Goal: Task Accomplishment & Management: Manage account settings

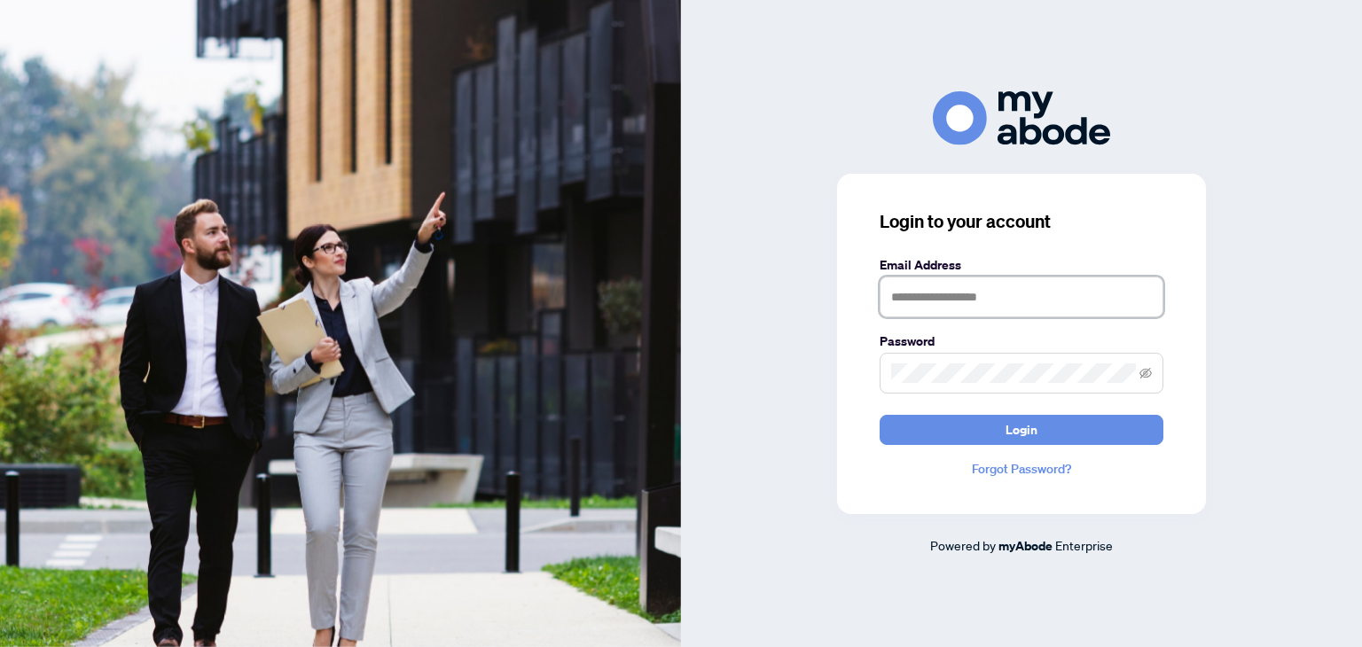
click at [941, 301] on input "text" at bounding box center [1022, 297] width 284 height 41
type input "**********"
click at [880, 415] on button "Login" at bounding box center [1022, 430] width 284 height 30
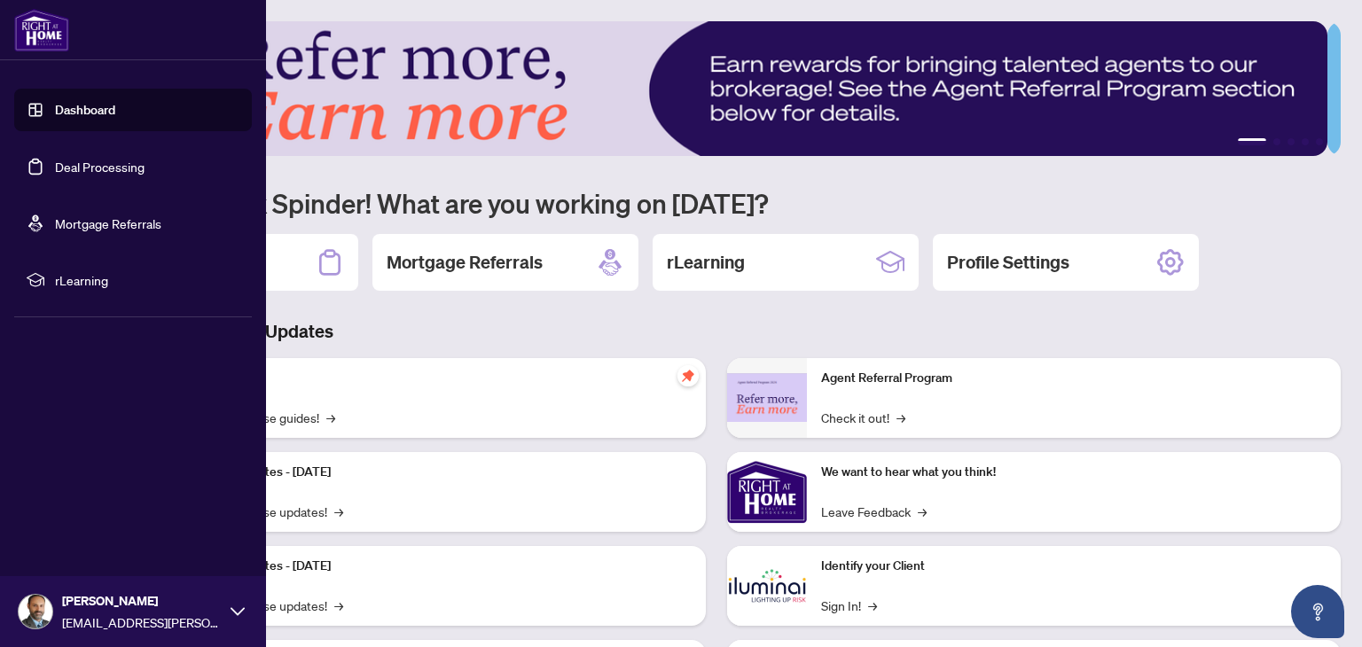
click at [55, 102] on link "Dashboard" at bounding box center [85, 110] width 60 height 16
click at [67, 112] on link "Dashboard" at bounding box center [85, 110] width 60 height 16
click at [98, 170] on link "Deal Processing" at bounding box center [100, 167] width 90 height 16
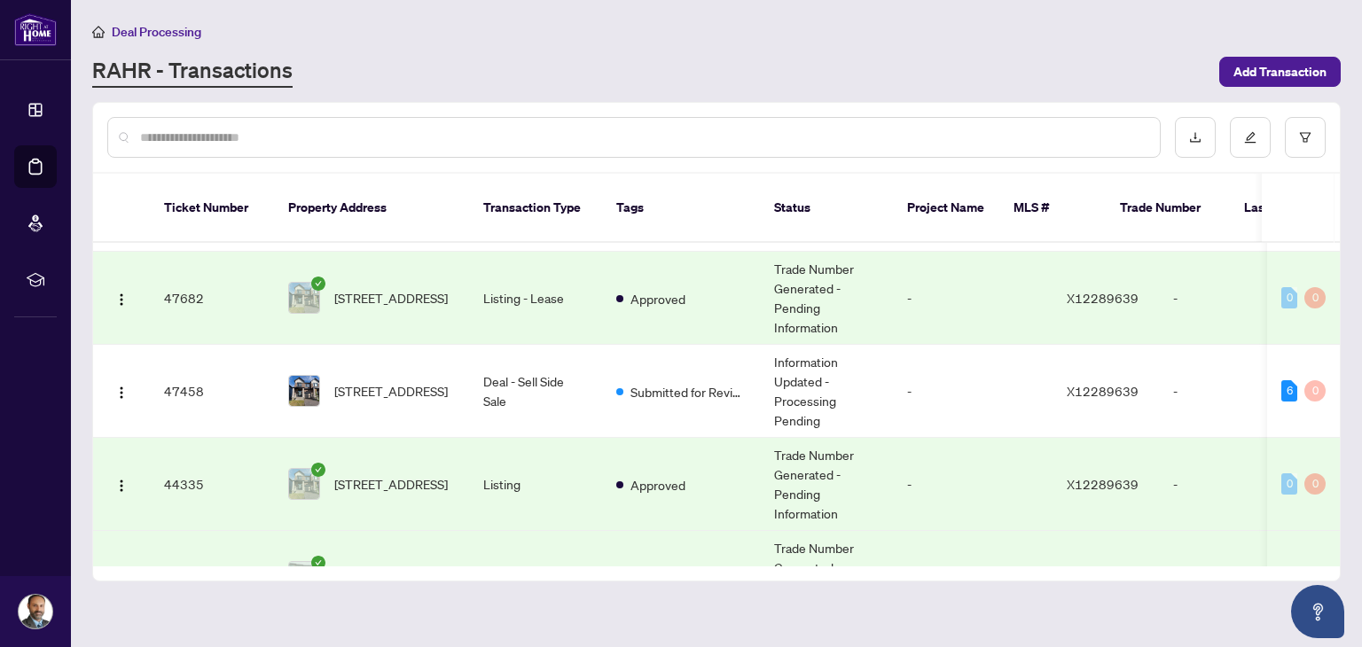
scroll to position [160, 0]
click at [404, 473] on span "[STREET_ADDRESS]" at bounding box center [391, 483] width 114 height 20
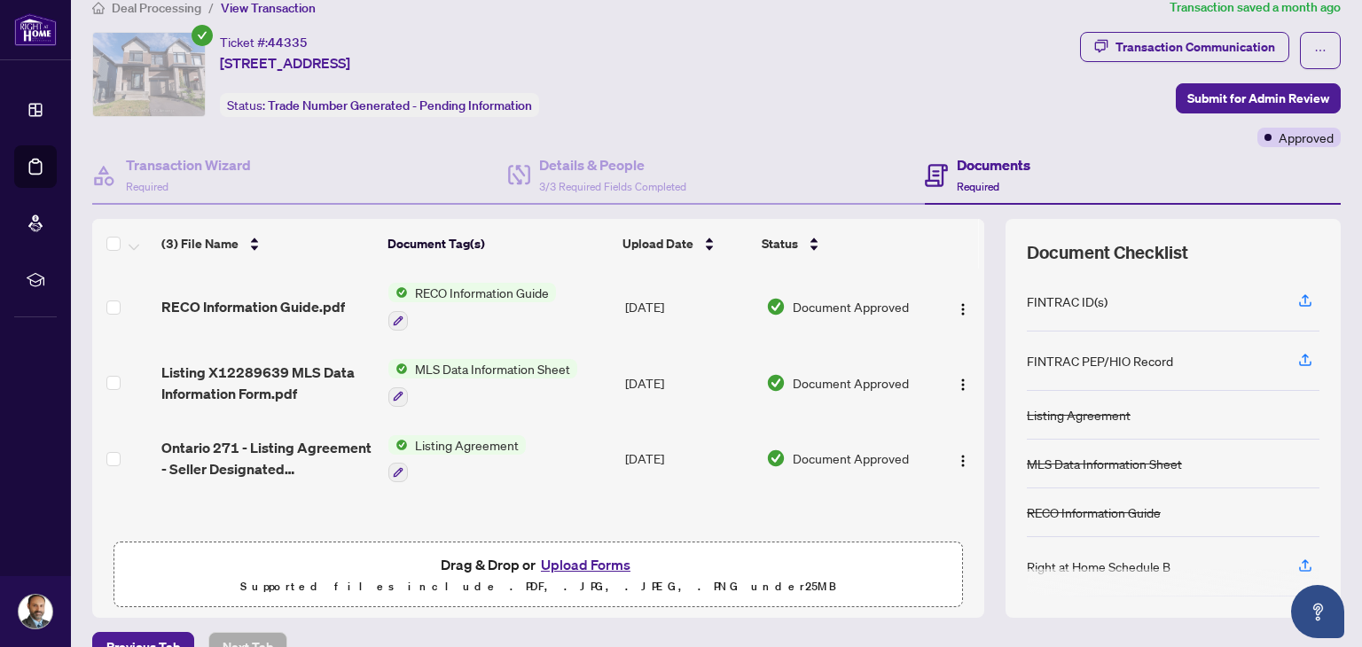
scroll to position [25, 0]
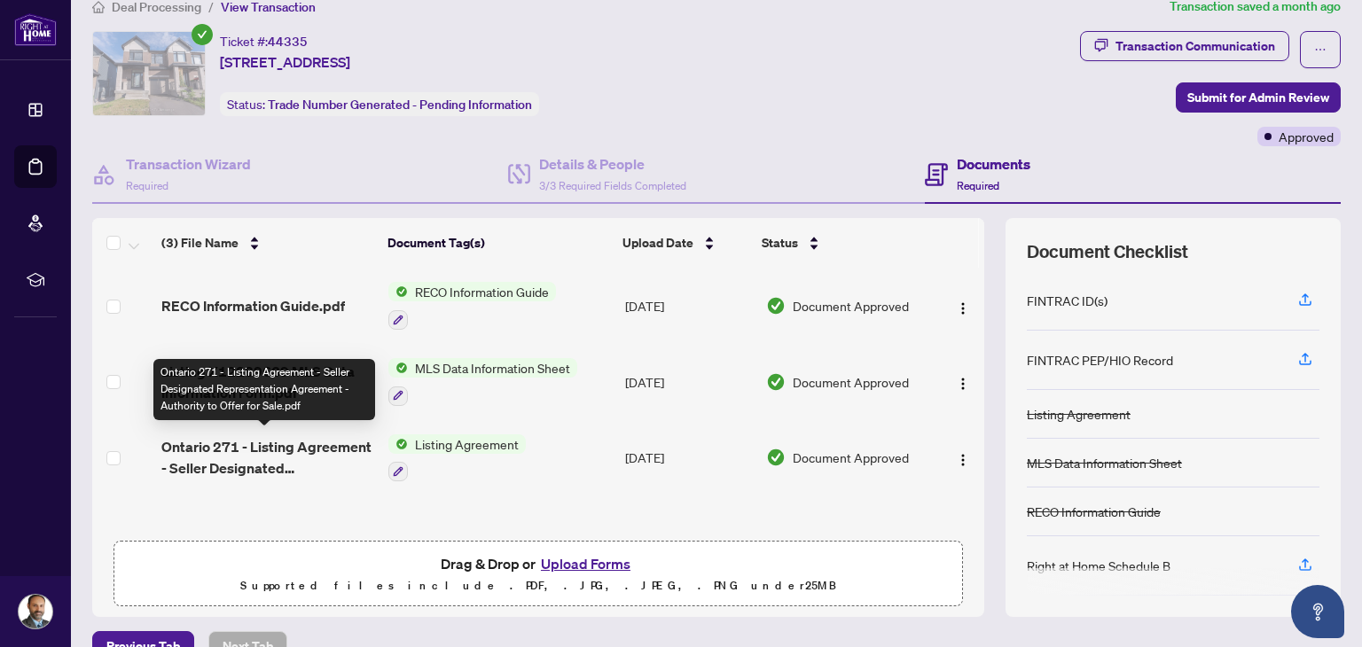
click at [274, 439] on span "Ontario 271 - Listing Agreement - Seller Designated Representation Agreement - …" at bounding box center [267, 457] width 213 height 43
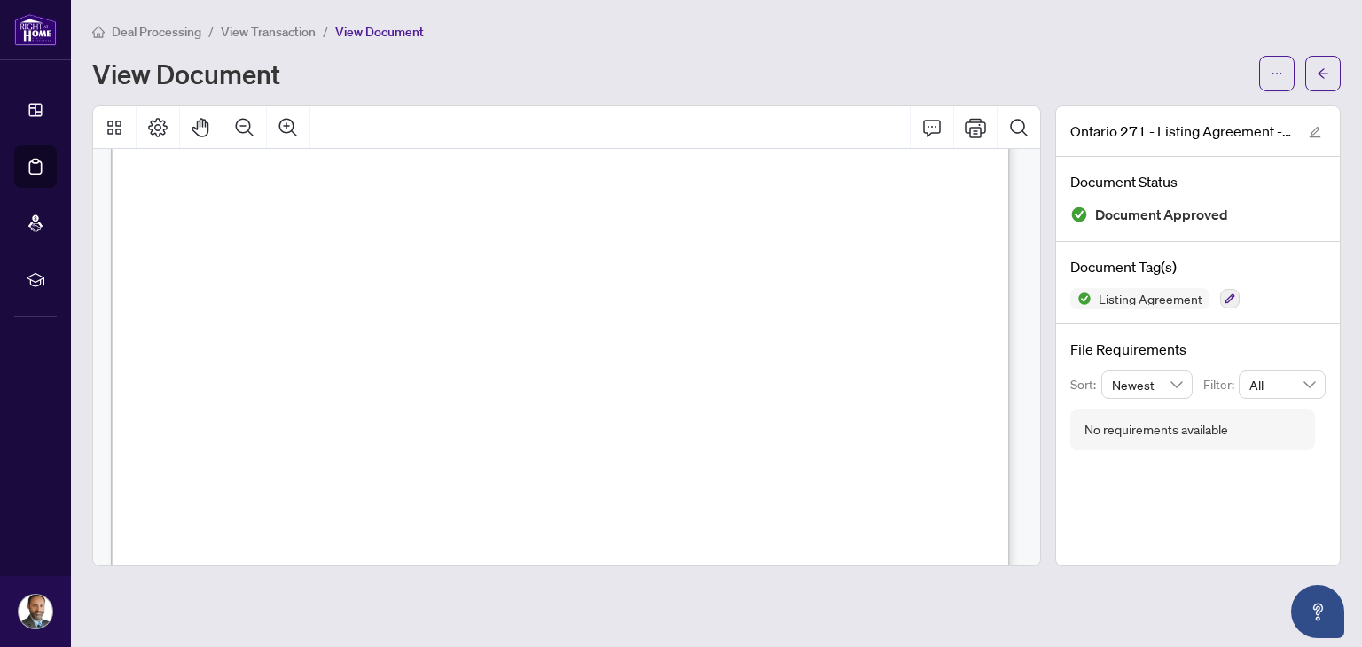
scroll to position [708, 0]
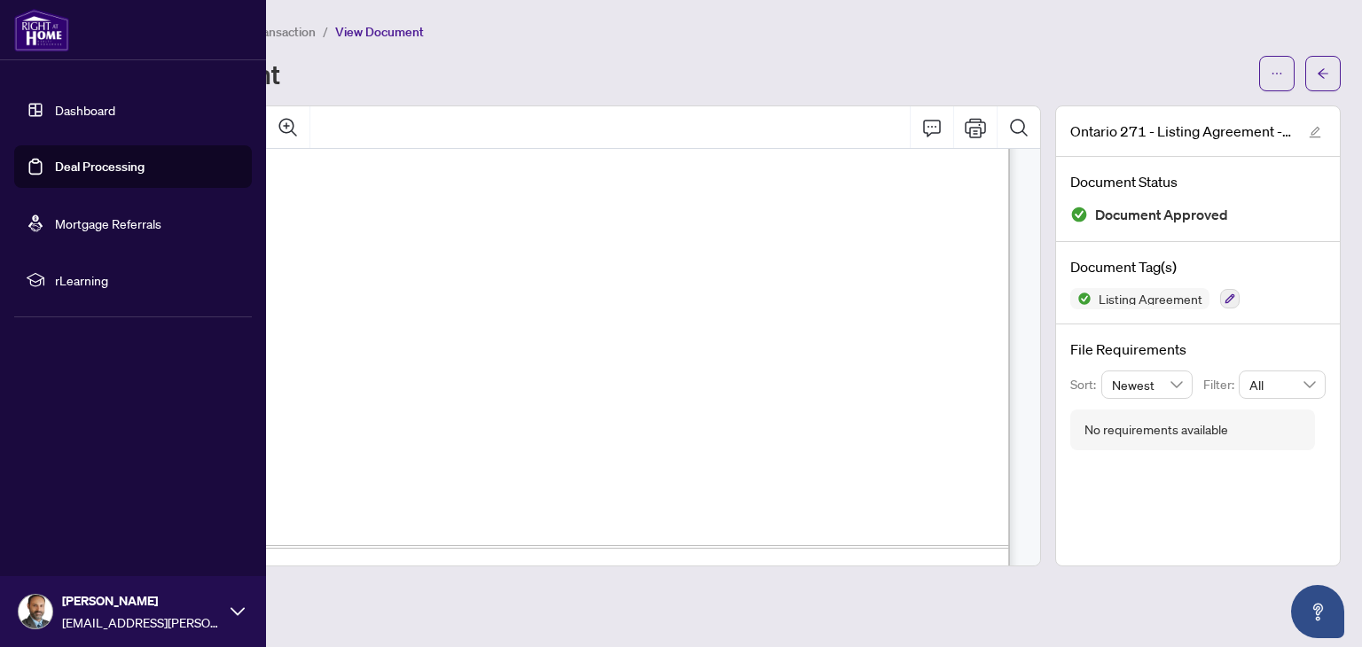
click at [57, 173] on link "Deal Processing" at bounding box center [100, 167] width 90 height 16
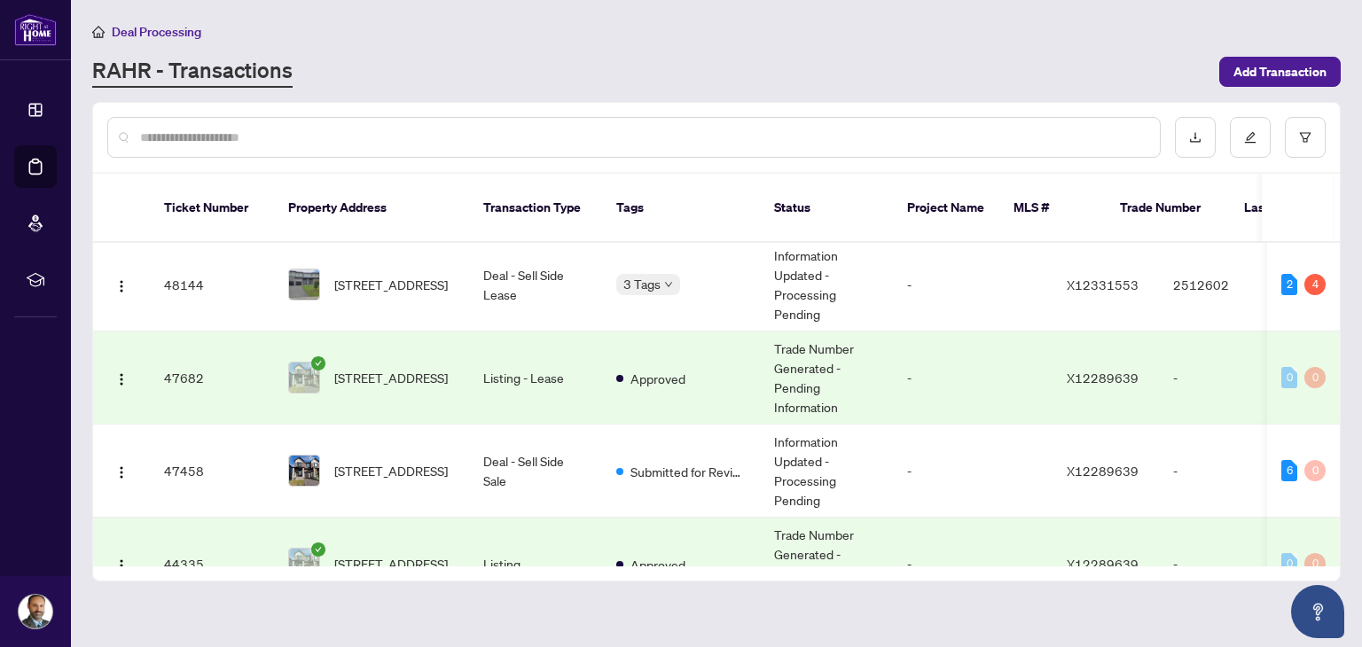
scroll to position [82, 0]
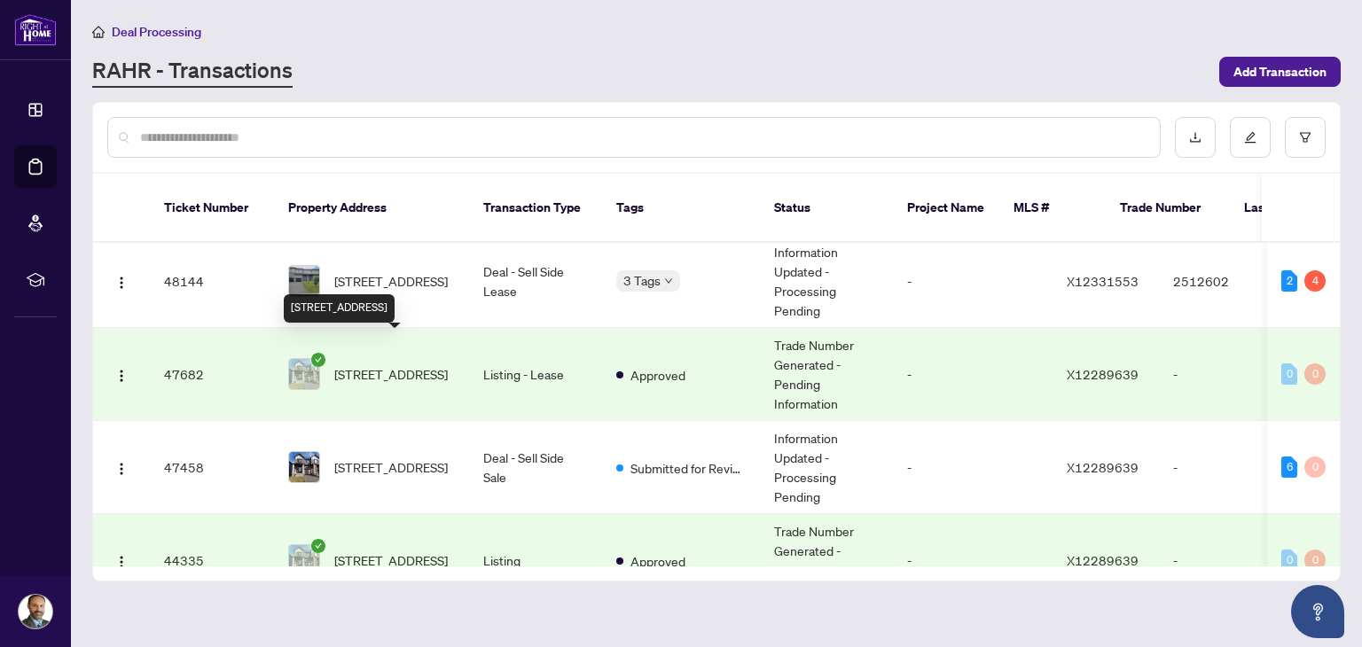
click at [410, 364] on span "16 Nettle Cres, Ottawa, Ontario K1T 0W8, Canada" at bounding box center [391, 374] width 114 height 20
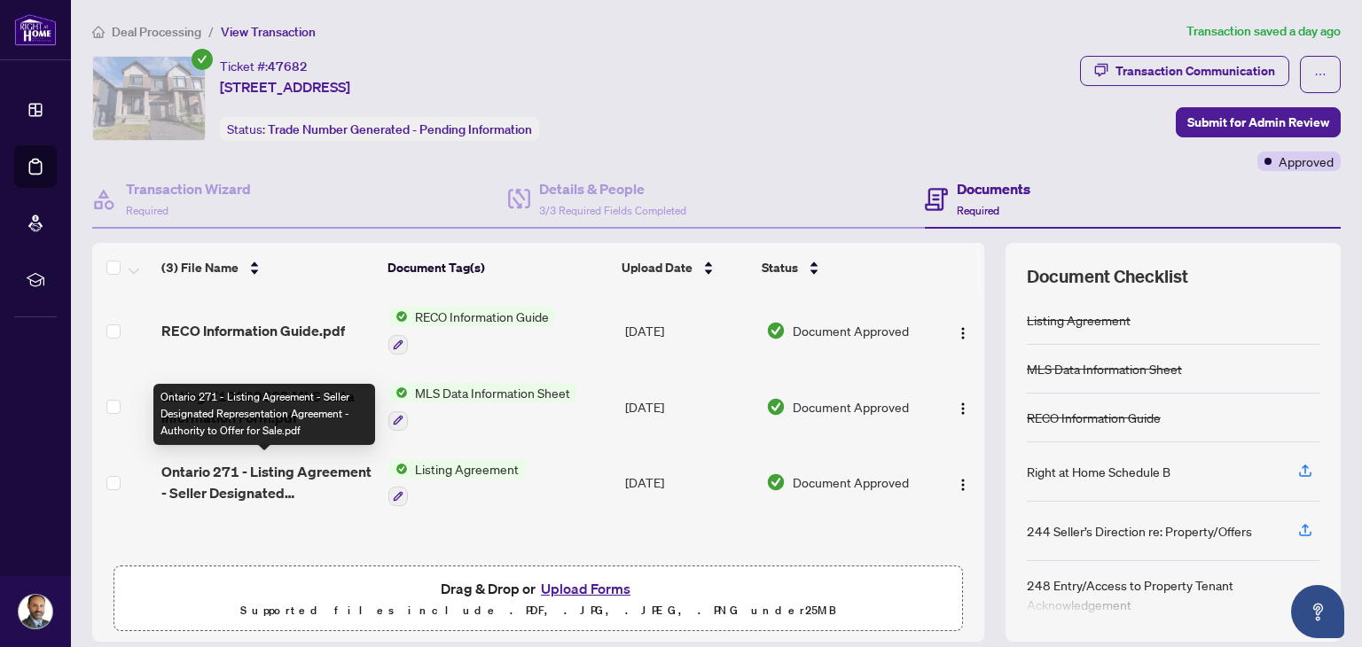
click at [289, 471] on span "Ontario 271 - Listing Agreement - Seller Designated Representation Agreement - …" at bounding box center [267, 482] width 213 height 43
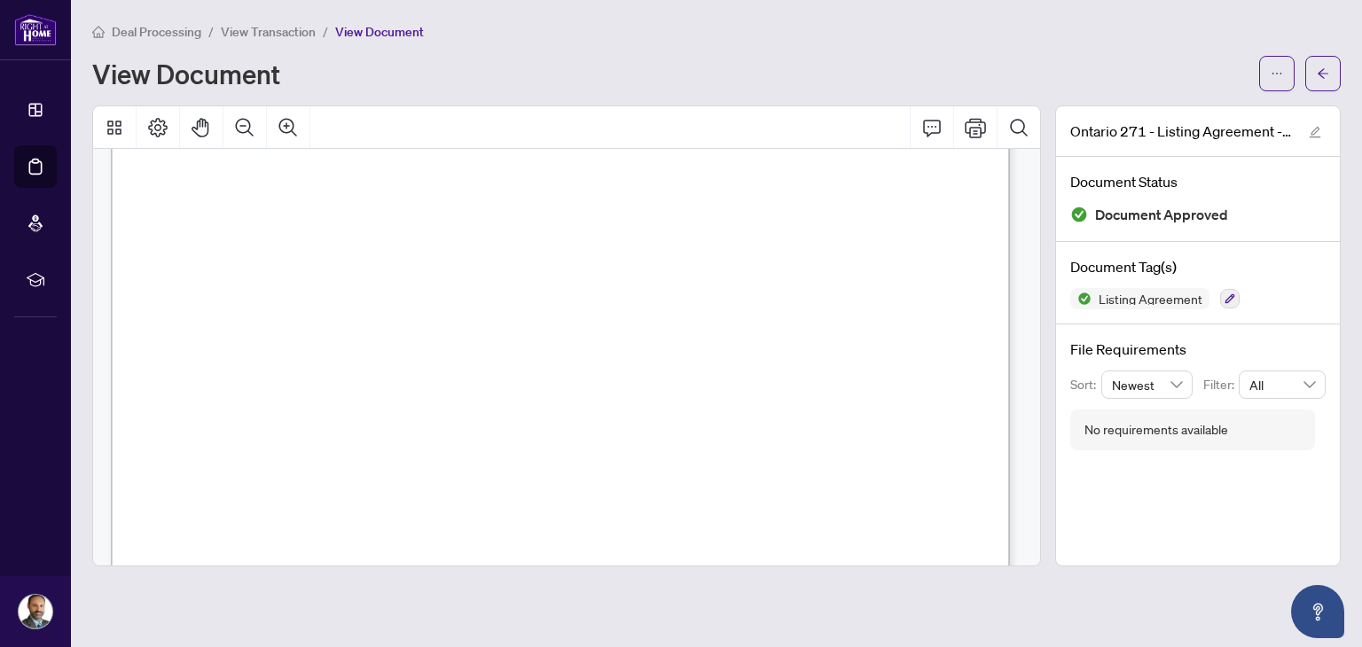
scroll to position [634, 0]
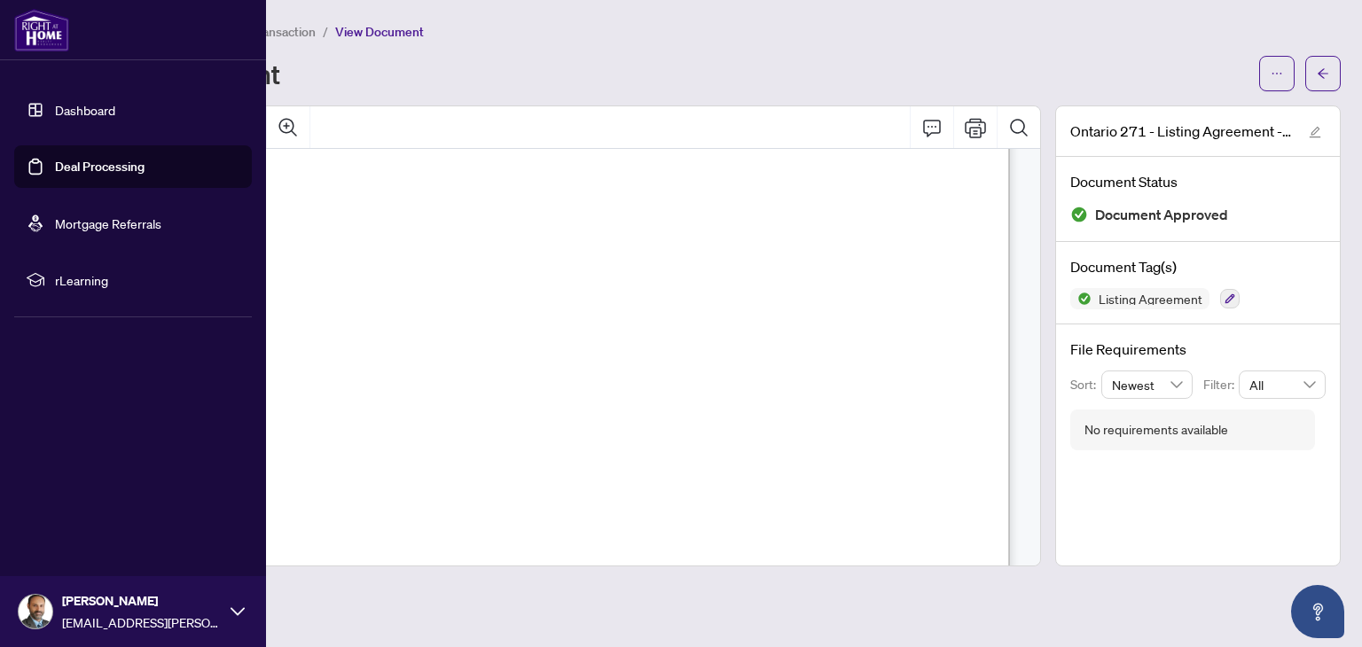
click at [95, 168] on link "Deal Processing" at bounding box center [100, 167] width 90 height 16
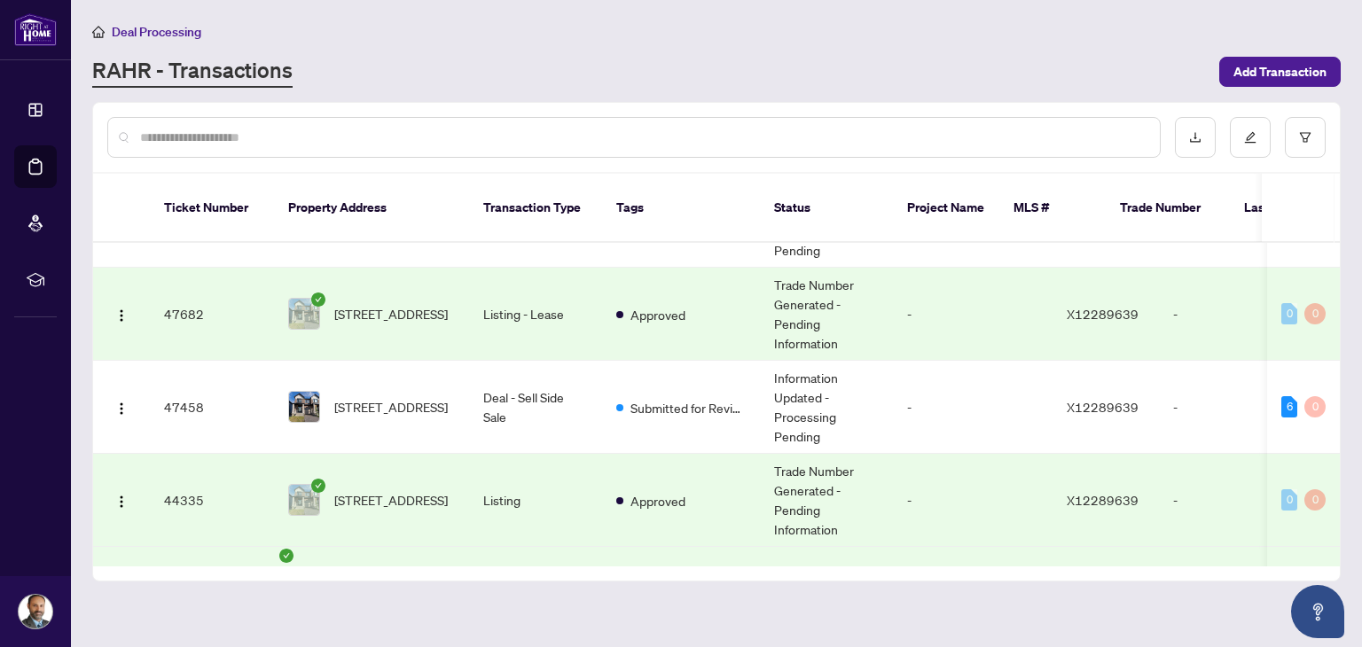
scroll to position [162, 0]
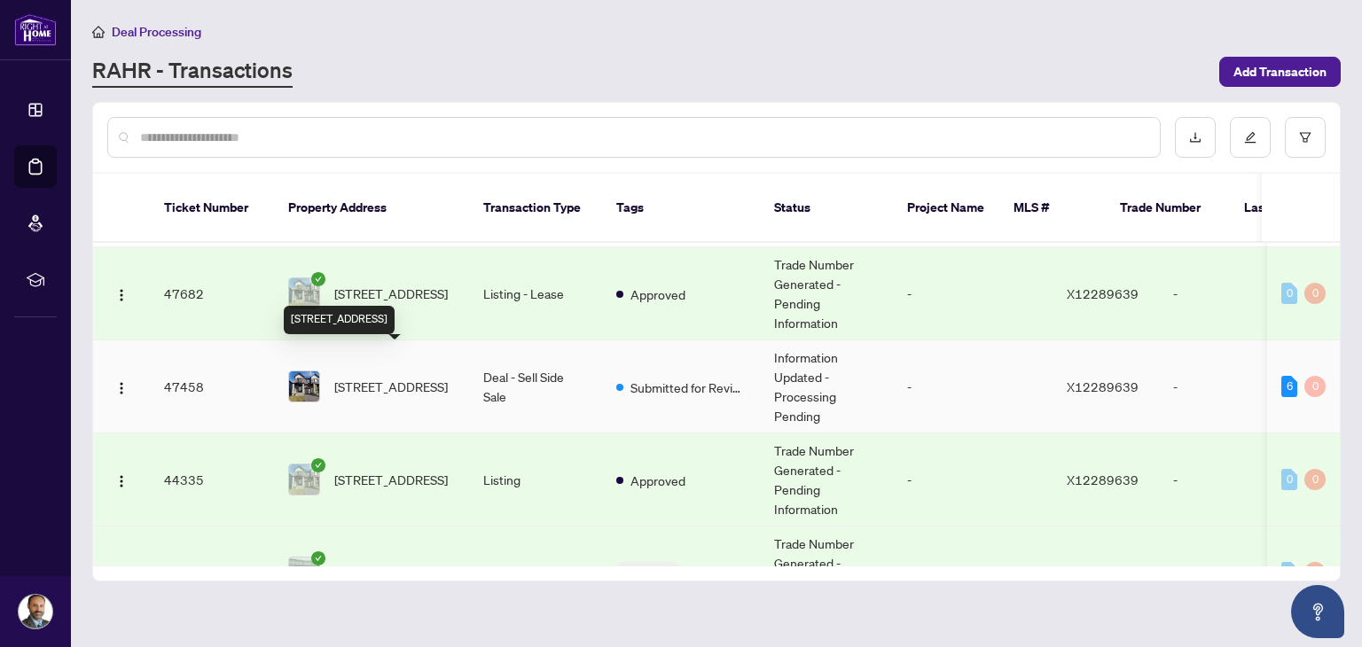
click at [432, 377] on span "16 Nettle Cres, Ottawa, Ontario K1T 0W8, Canada" at bounding box center [391, 387] width 114 height 20
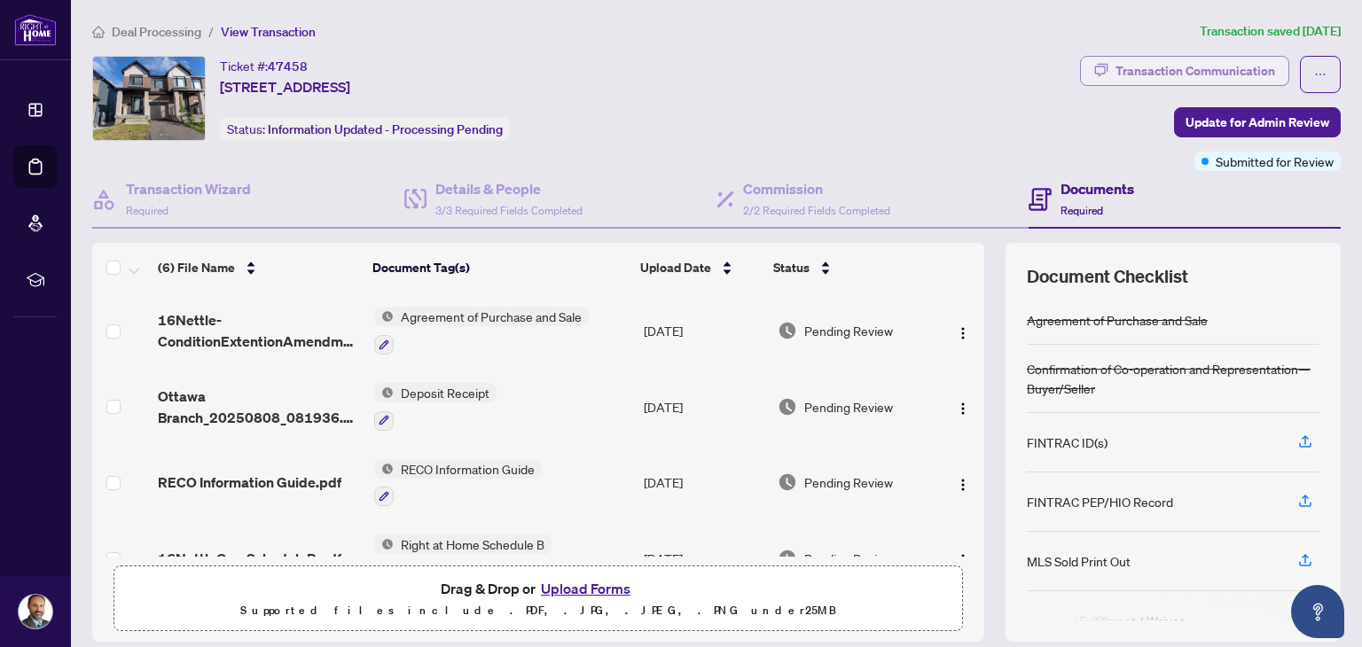
click at [1175, 65] on div "Transaction Communication" at bounding box center [1196, 71] width 160 height 28
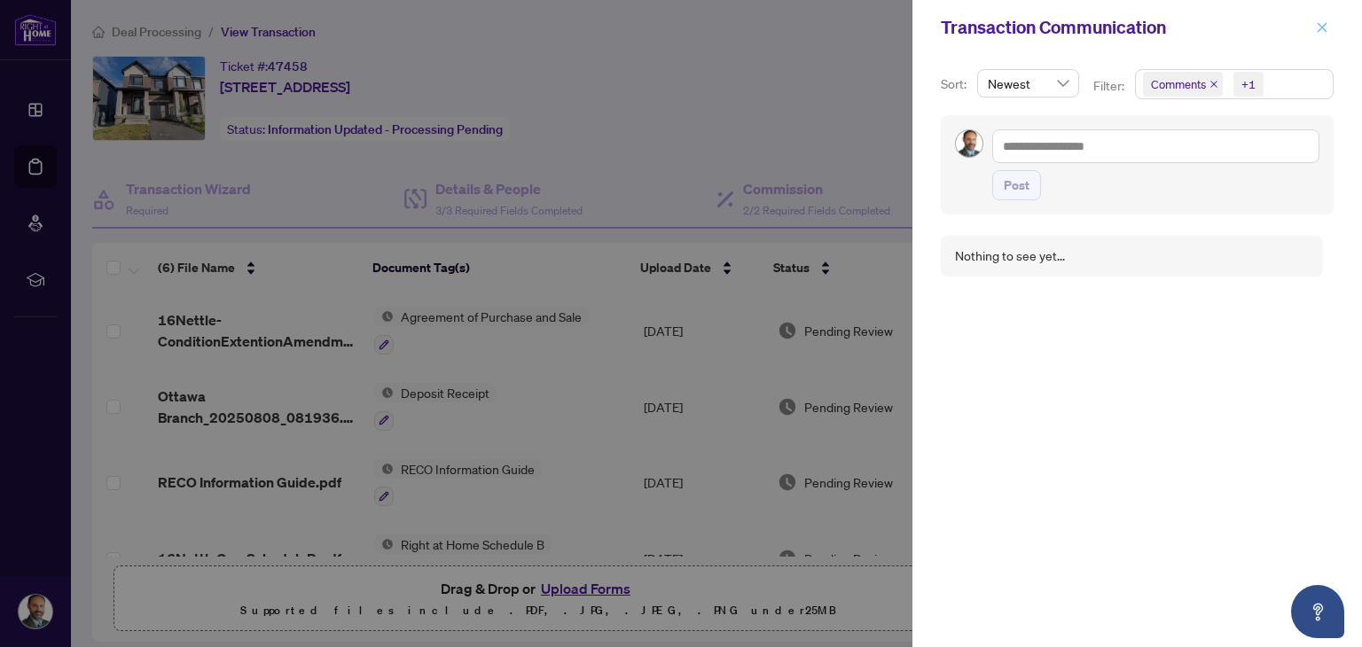
click at [1321, 20] on span "button" at bounding box center [1322, 27] width 12 height 28
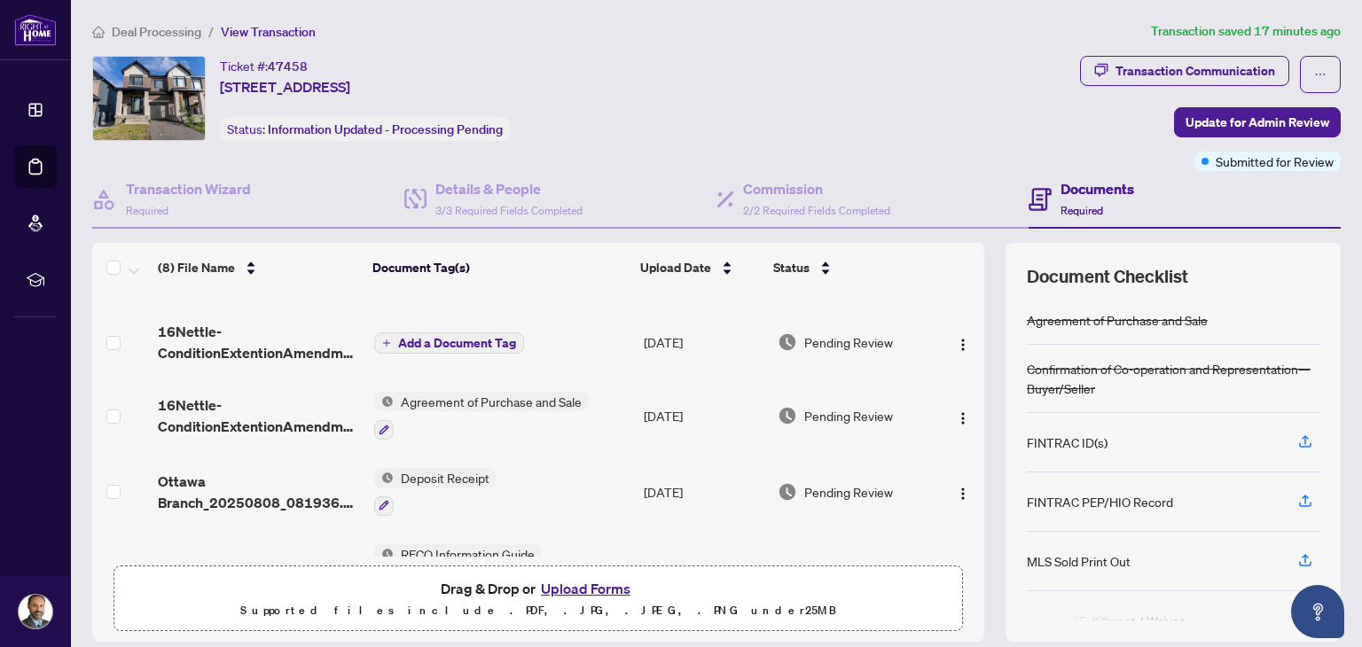
scroll to position [43, 0]
click at [461, 340] on span "Add a Document Tag" at bounding box center [457, 343] width 118 height 12
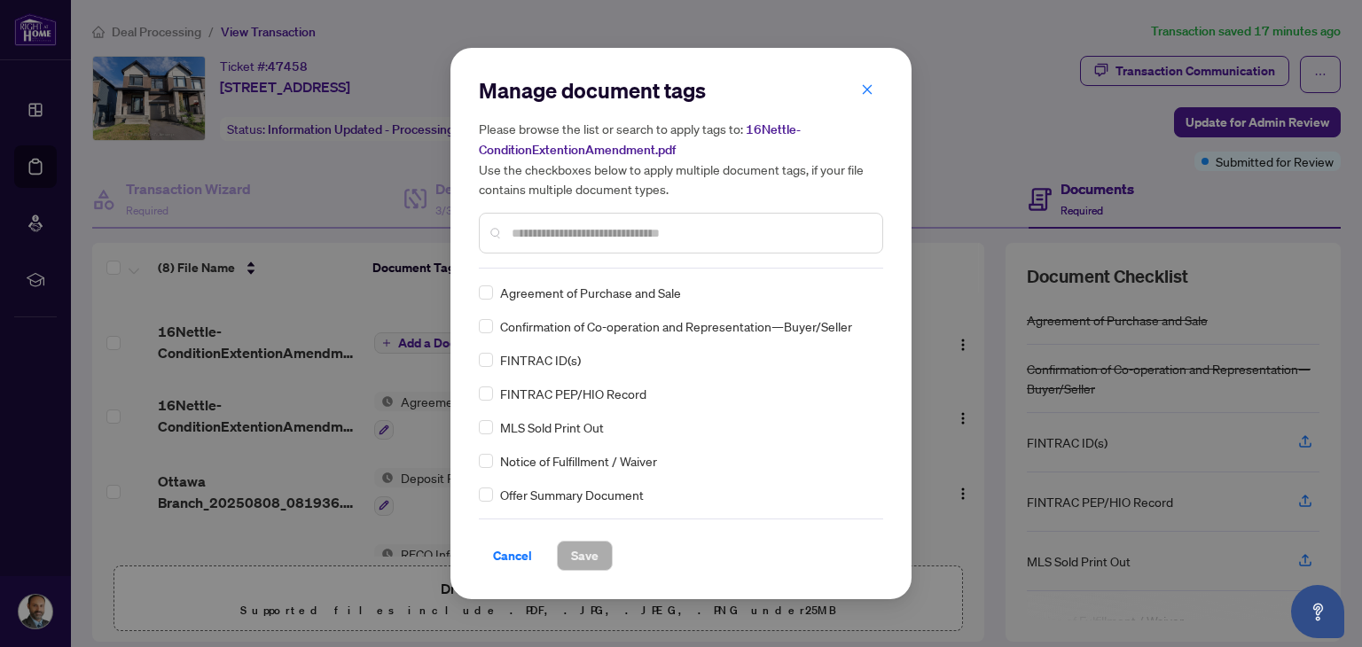
click at [562, 232] on input "text" at bounding box center [690, 233] width 357 height 20
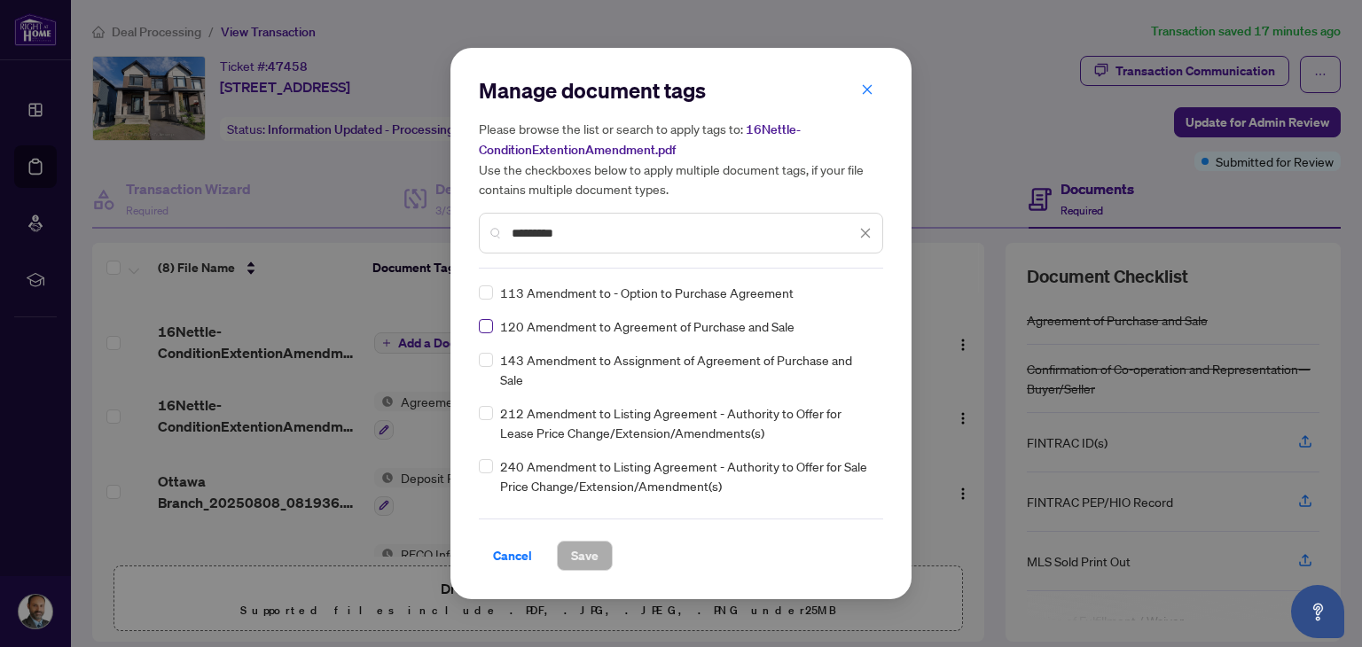
type input "*********"
click at [597, 544] on button "Save" at bounding box center [585, 556] width 56 height 30
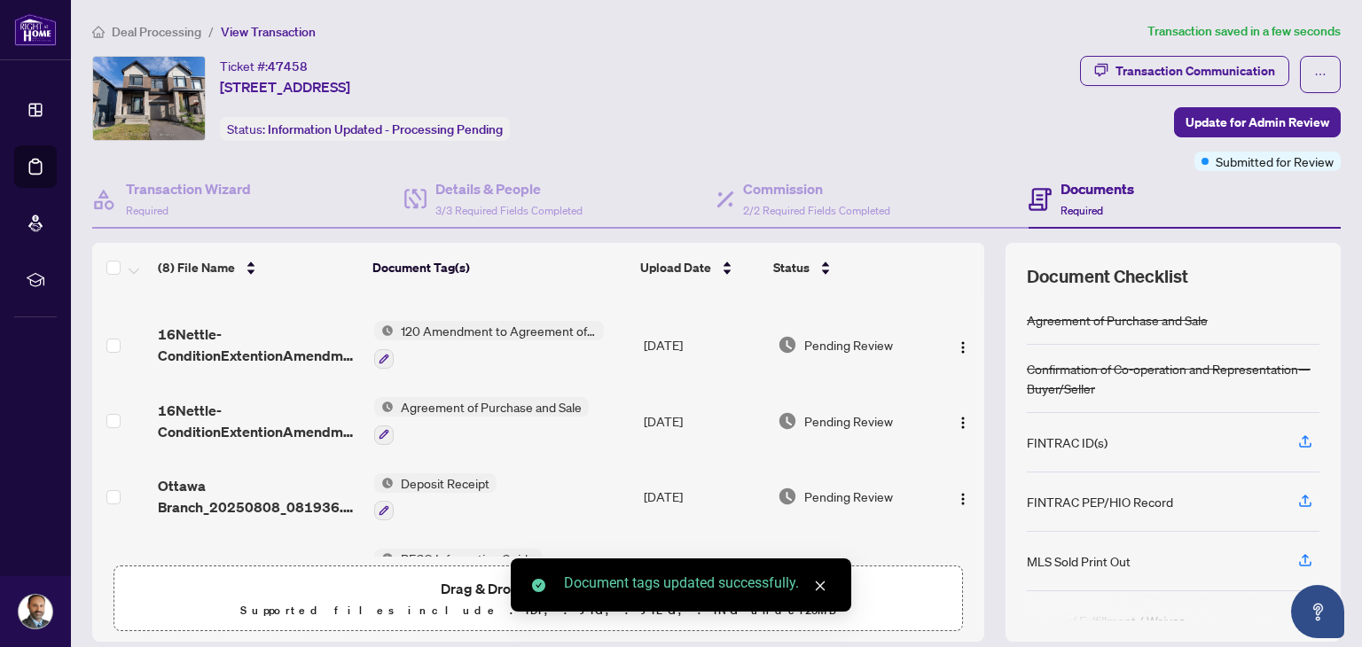
scroll to position [0, 0]
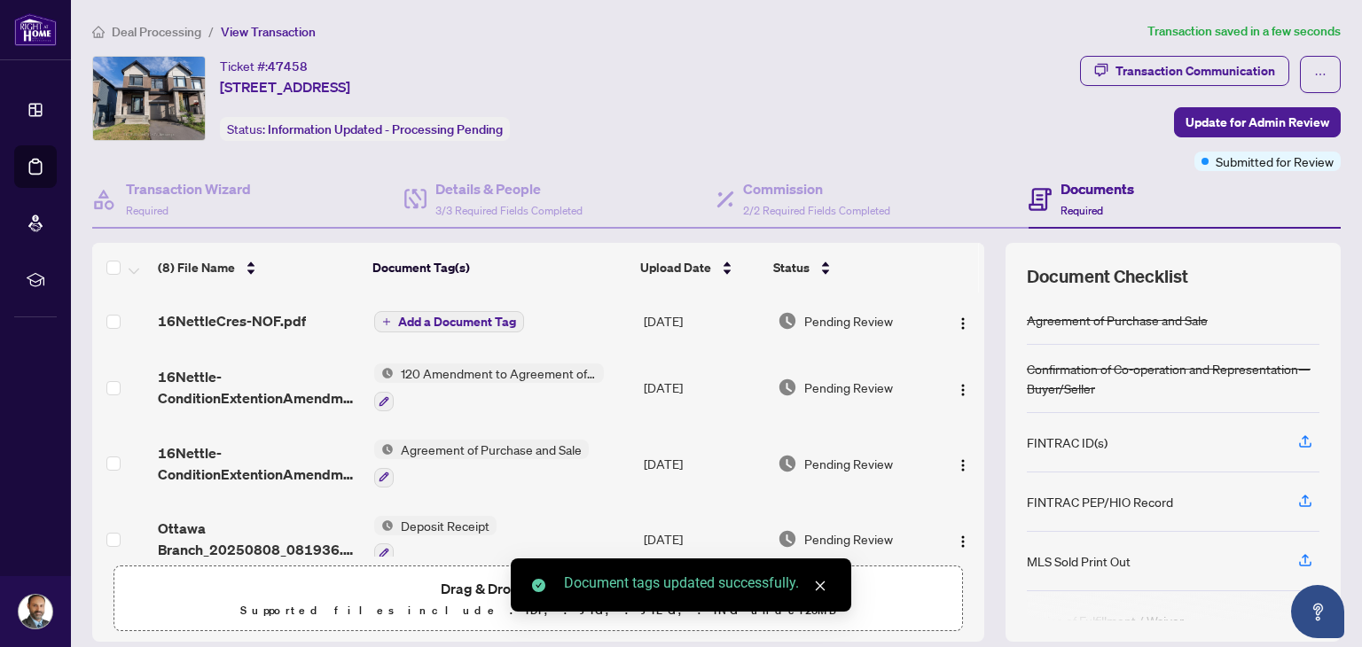
click at [455, 322] on span "Add a Document Tag" at bounding box center [457, 322] width 118 height 12
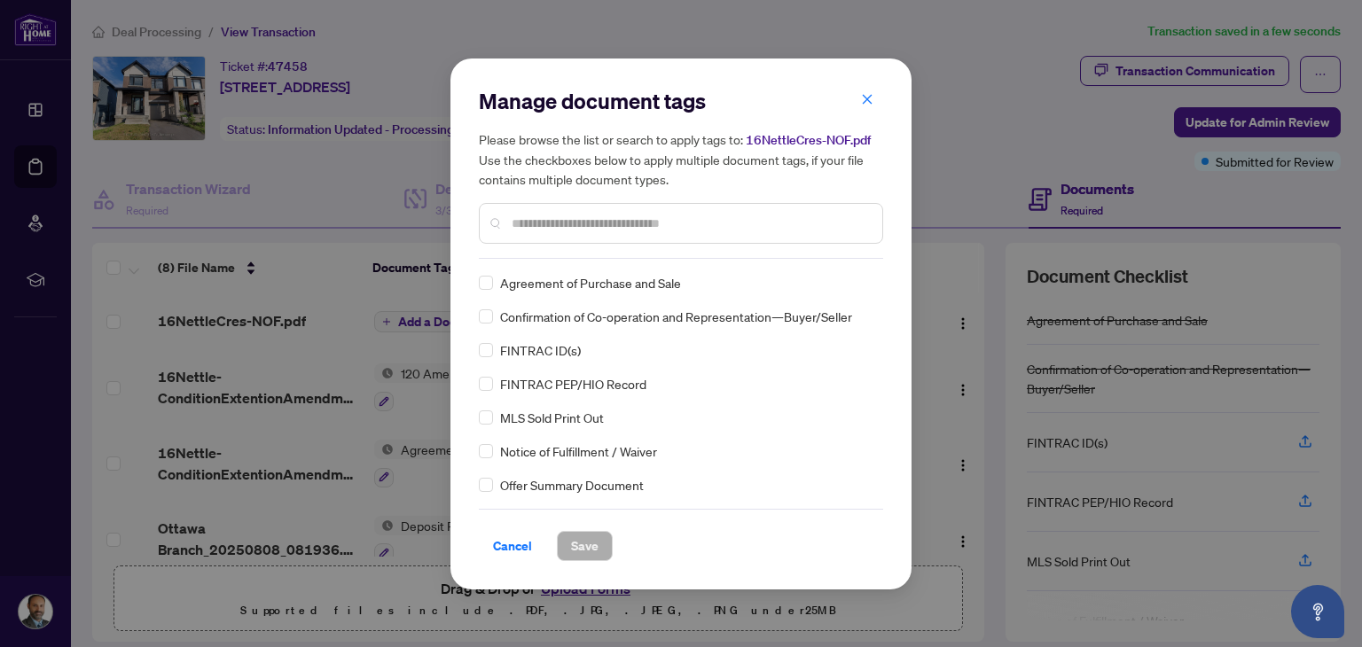
click at [614, 228] on input "text" at bounding box center [690, 224] width 357 height 20
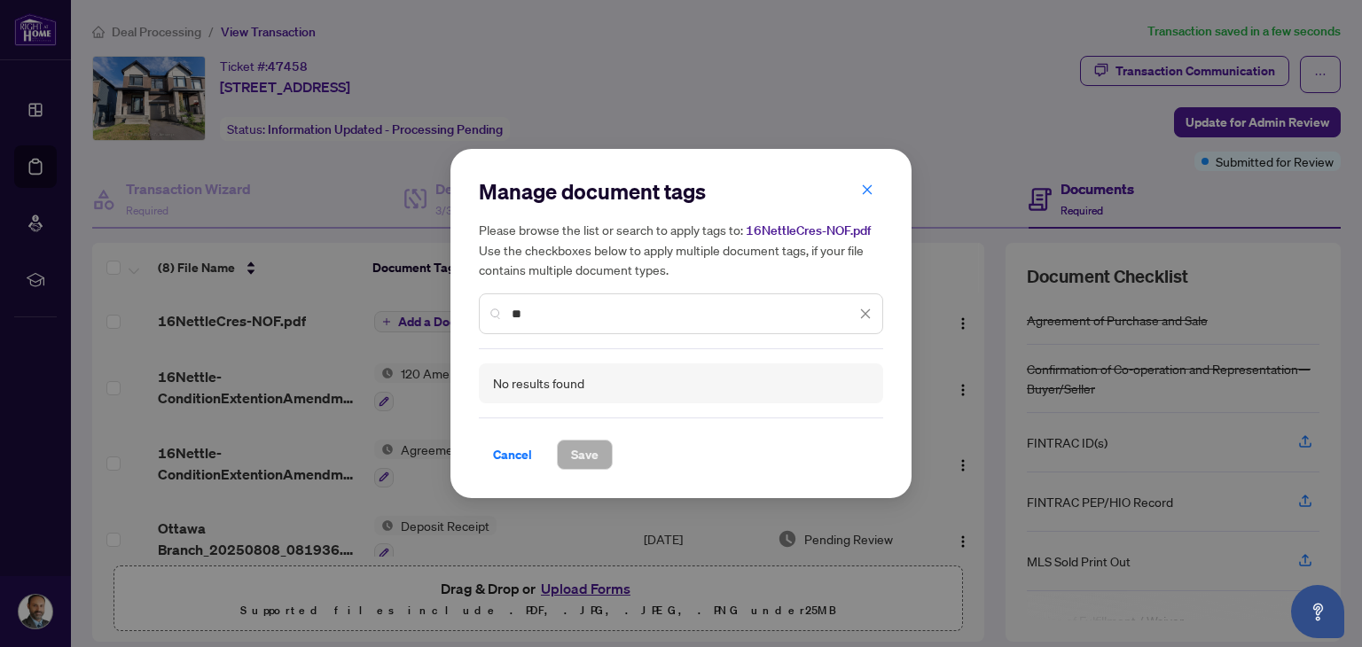
type input "*"
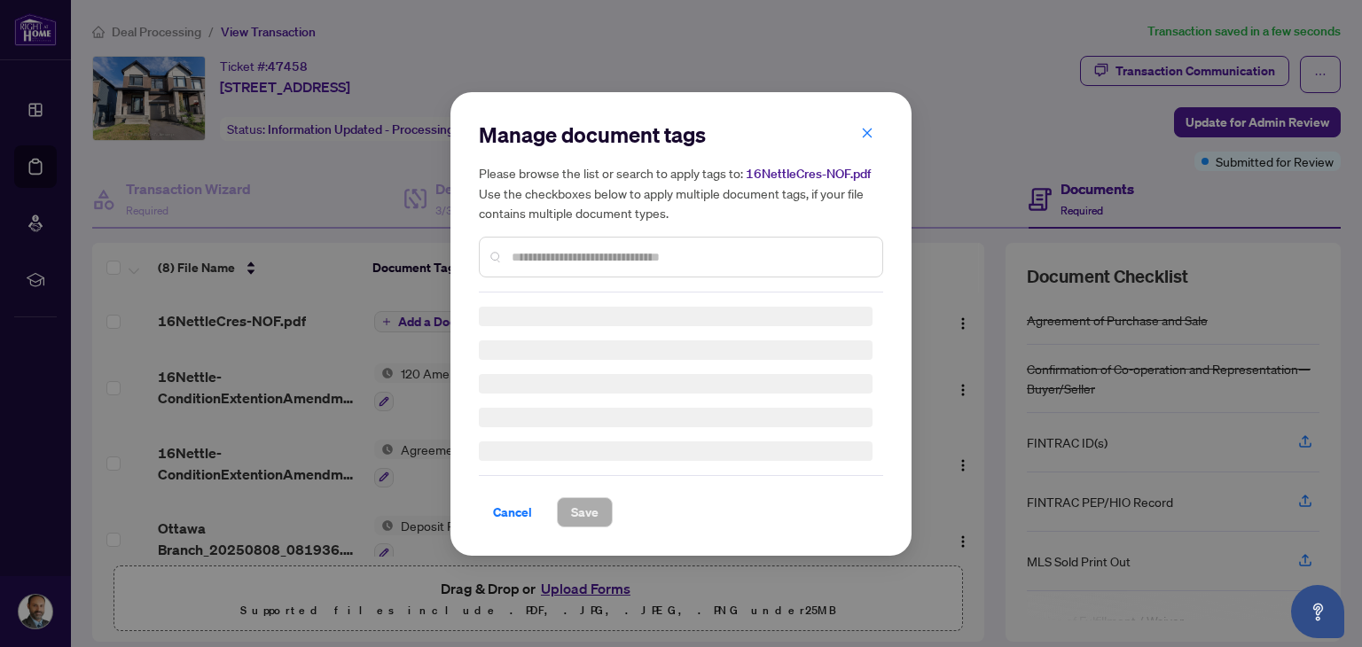
type input "*"
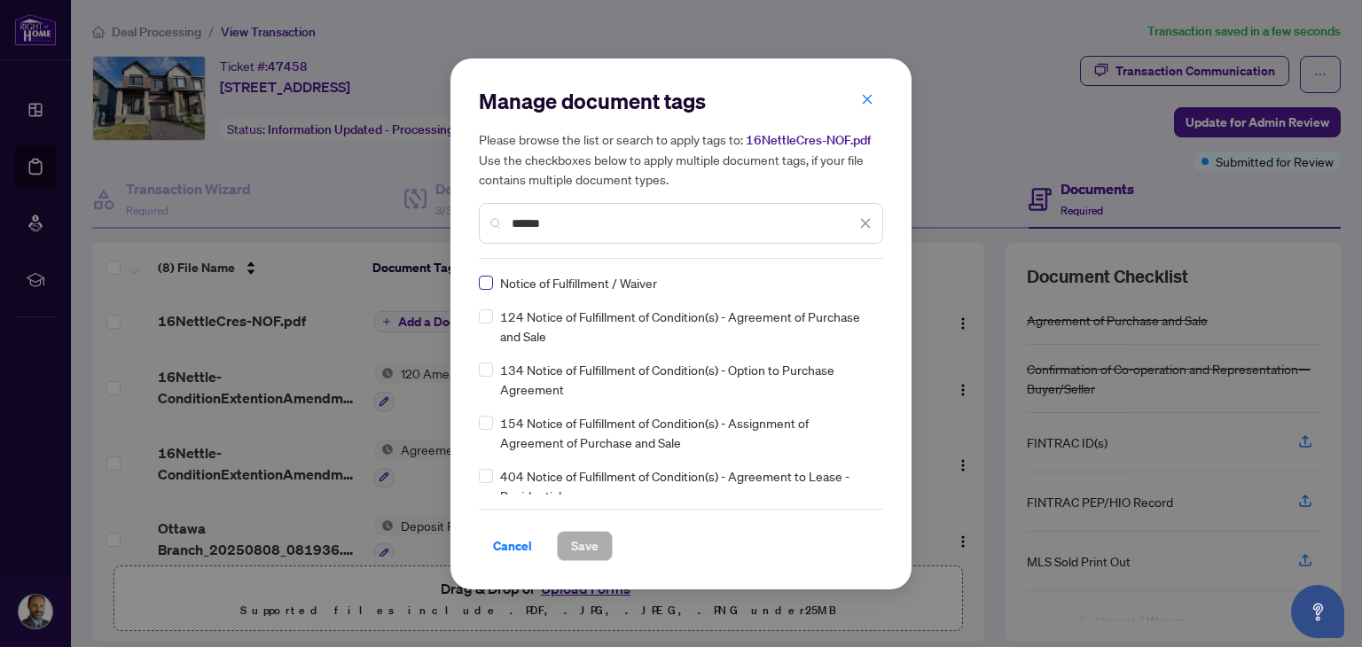
type input "******"
click at [592, 538] on span "Save" at bounding box center [584, 546] width 27 height 28
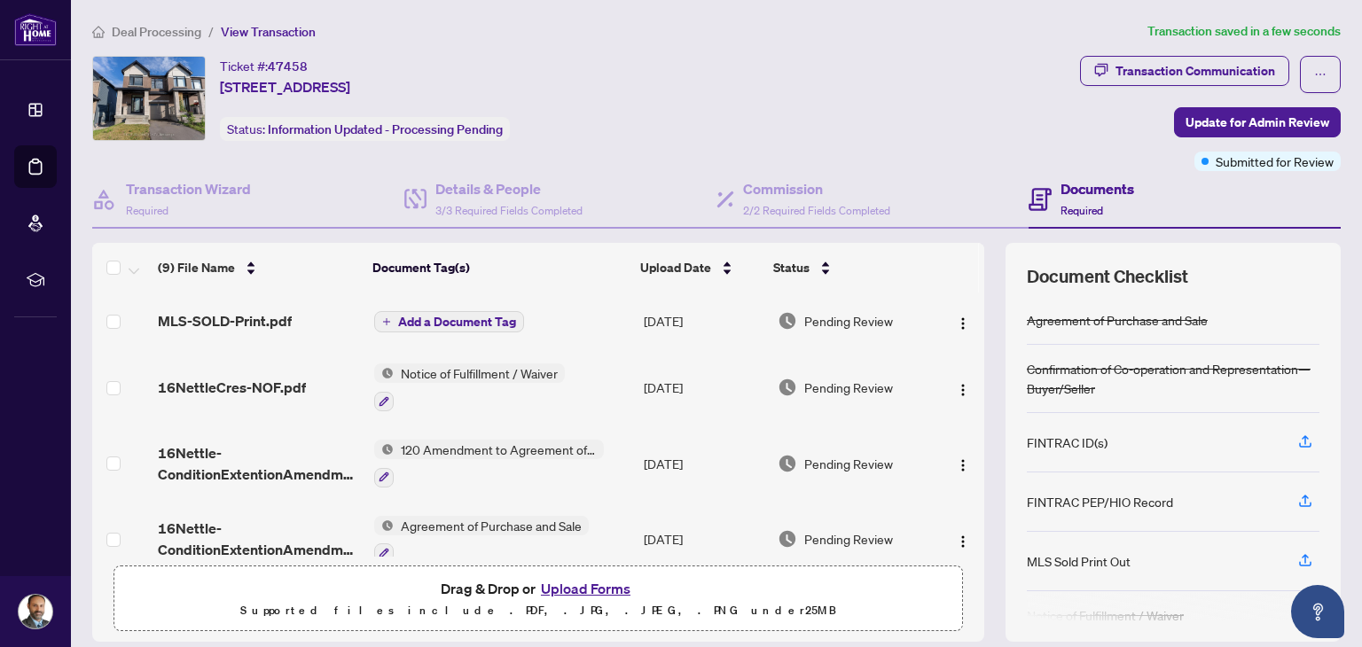
click at [483, 324] on span "Add a Document Tag" at bounding box center [457, 322] width 118 height 12
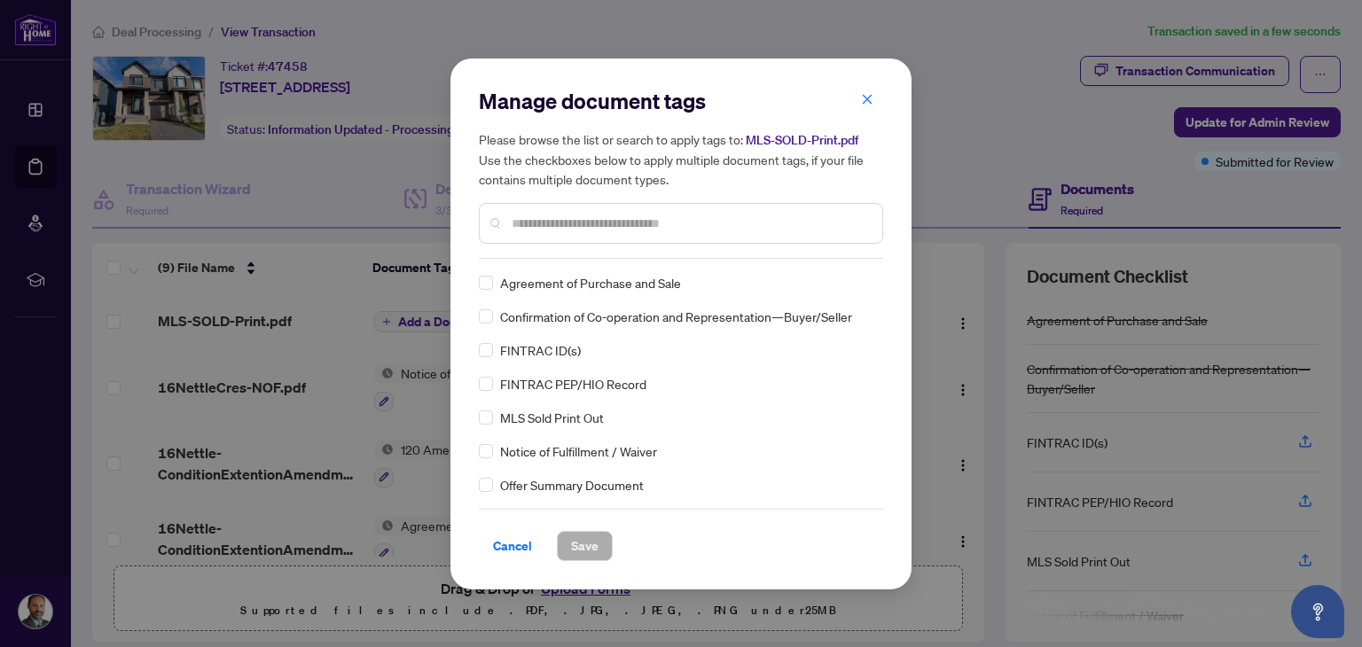
click at [566, 216] on input "text" at bounding box center [690, 224] width 357 height 20
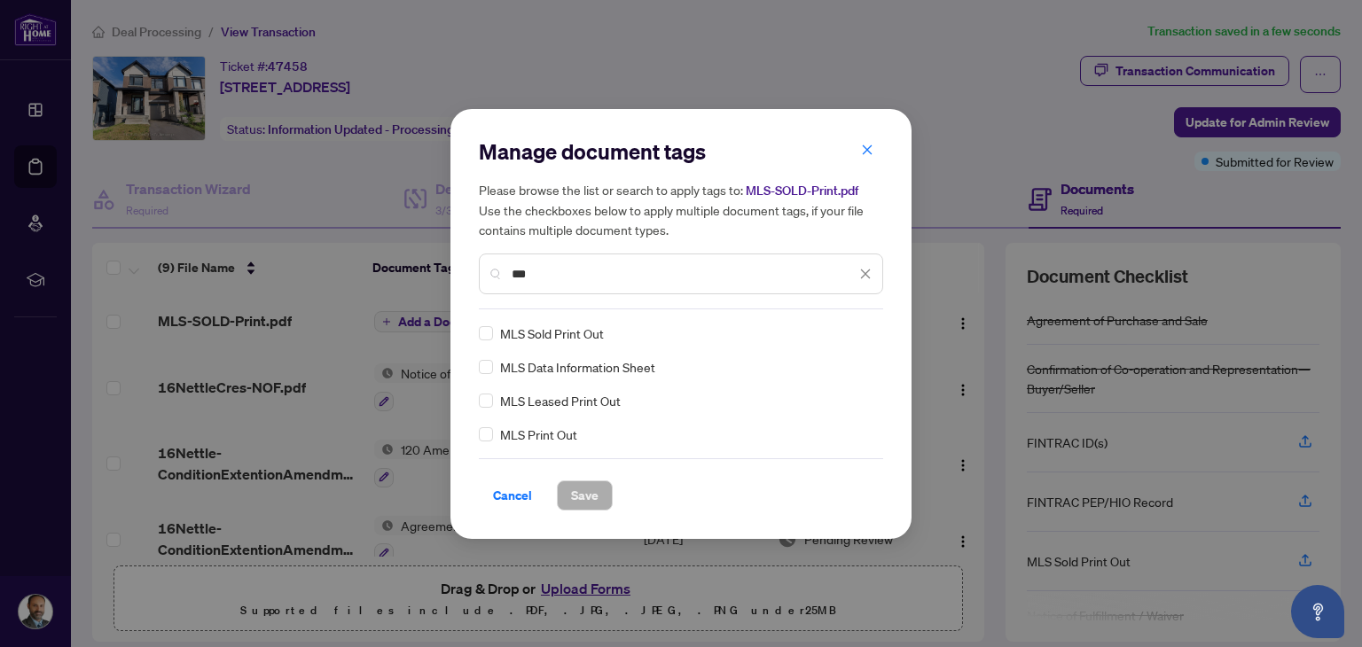
type input "***"
click at [589, 500] on span "Save" at bounding box center [584, 496] width 27 height 28
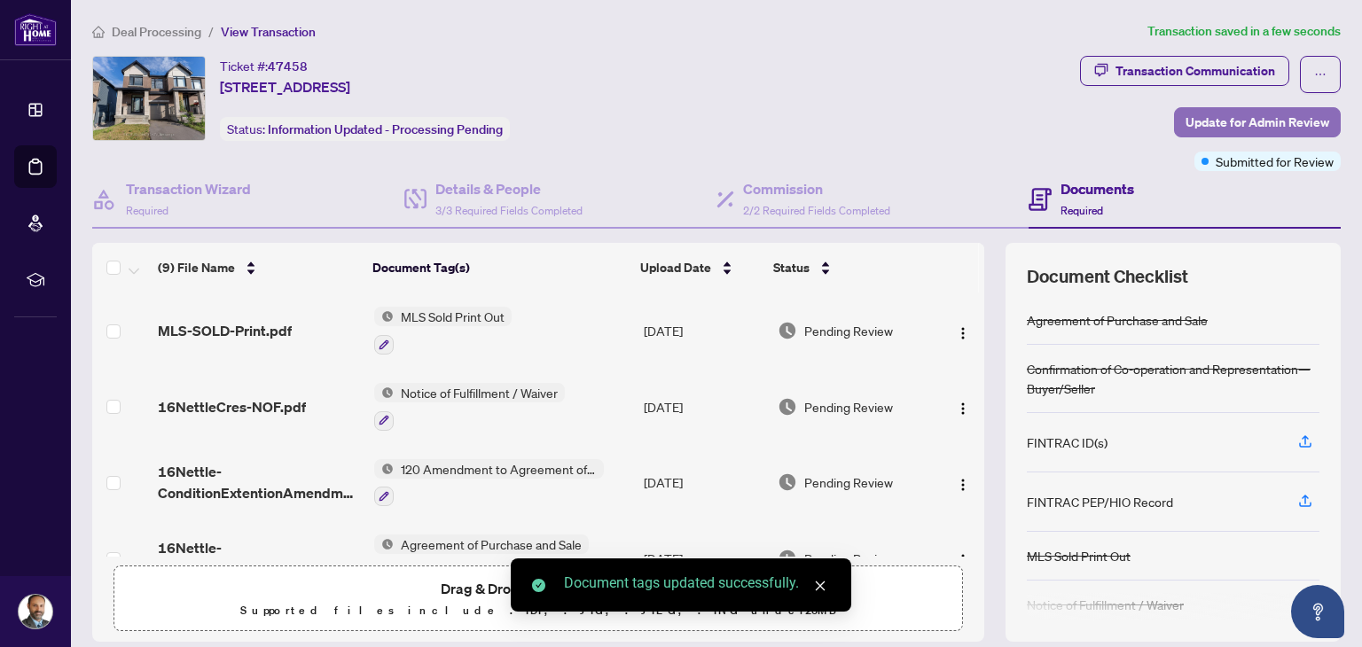
click at [1217, 117] on span "Update for Admin Review" at bounding box center [1258, 122] width 144 height 28
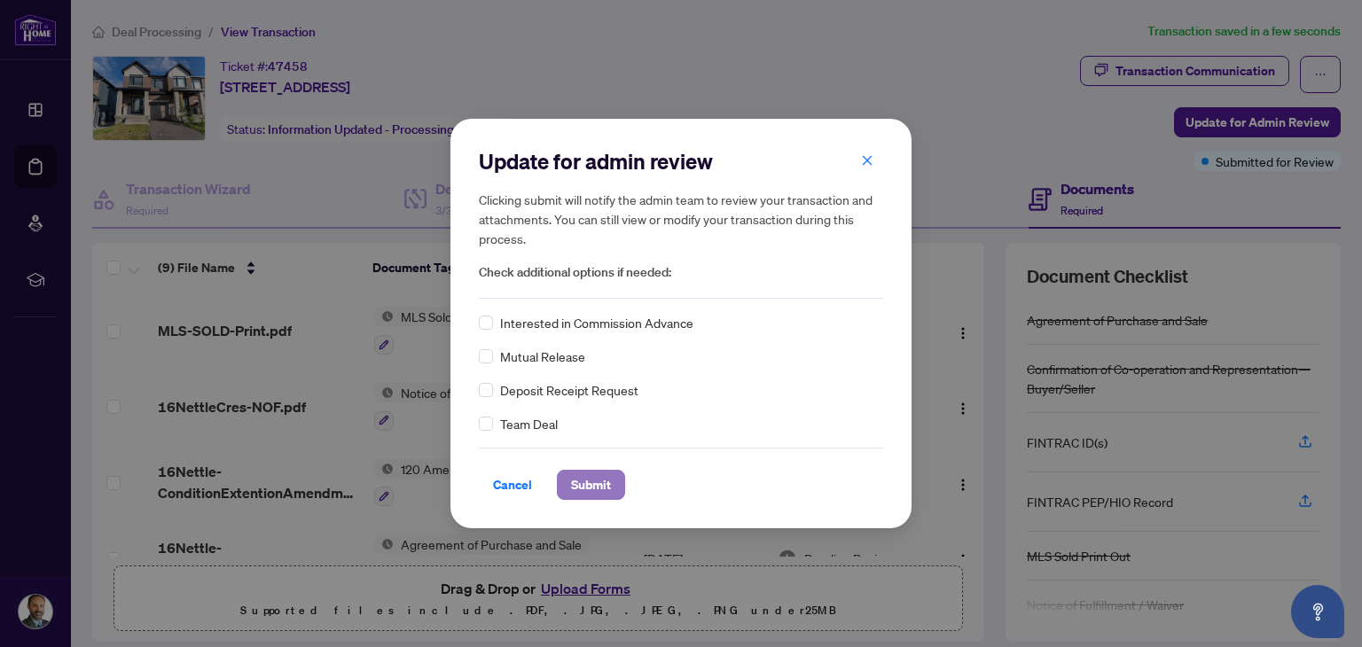
click at [582, 480] on span "Submit" at bounding box center [591, 485] width 40 height 28
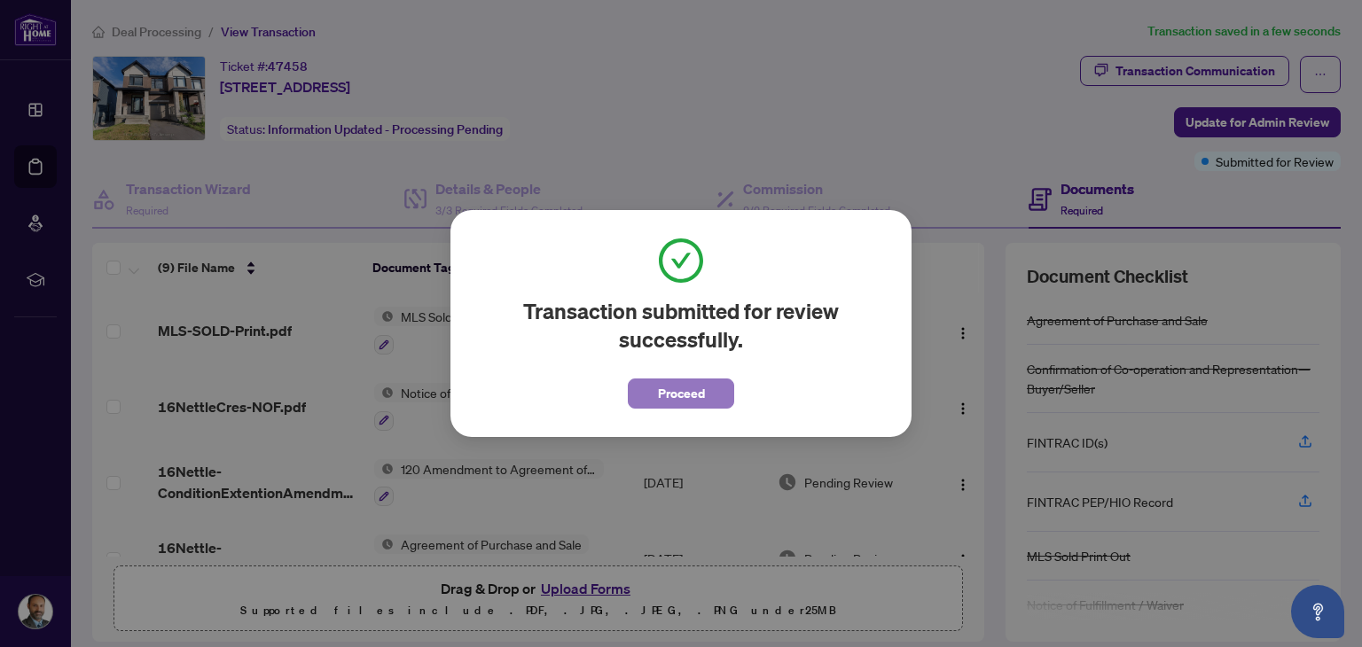
click at [663, 398] on span "Proceed" at bounding box center [681, 394] width 47 height 28
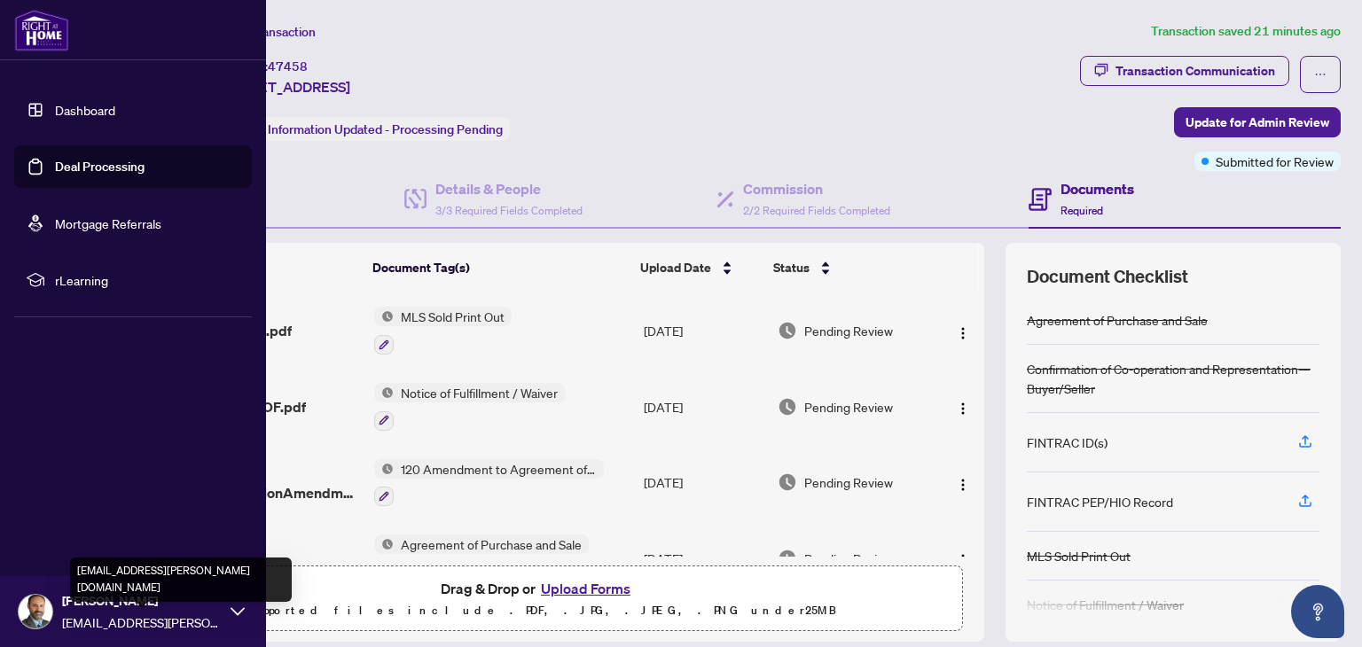
click at [64, 618] on span "spinder.hundal@gmail.com" at bounding box center [142, 623] width 160 height 20
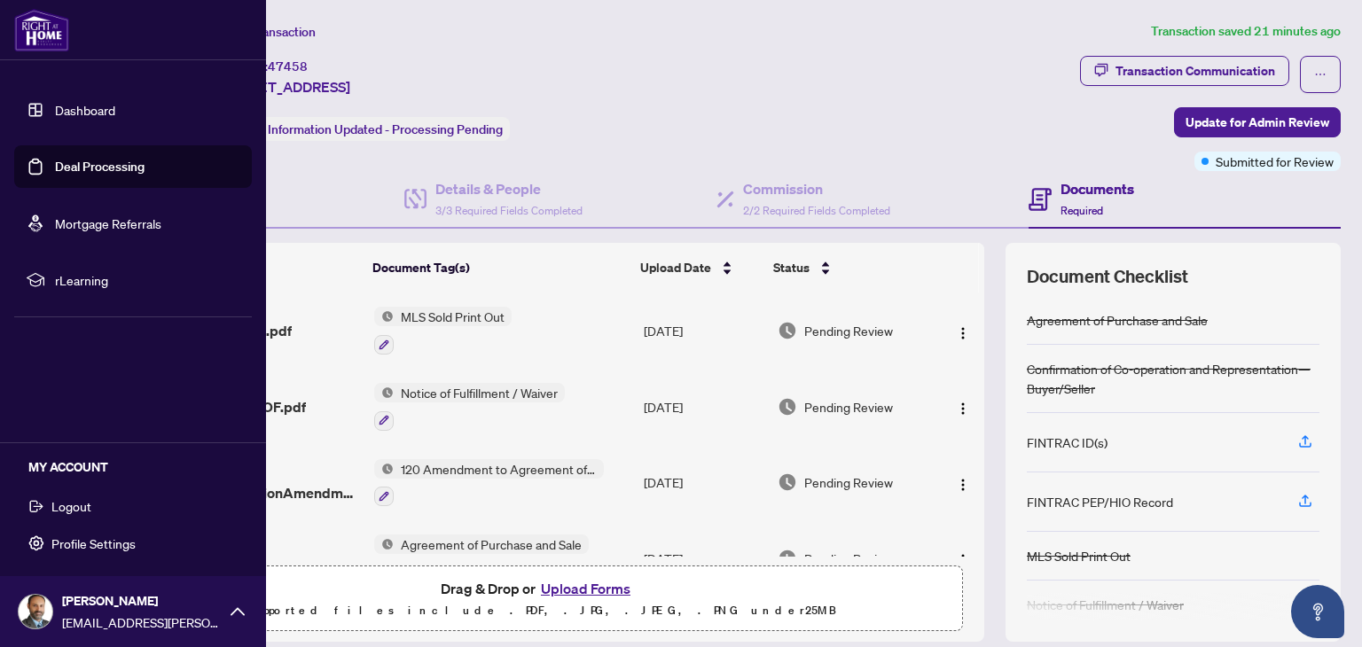
click at [69, 506] on span "Logout" at bounding box center [71, 506] width 40 height 28
